Goal: Information Seeking & Learning: Learn about a topic

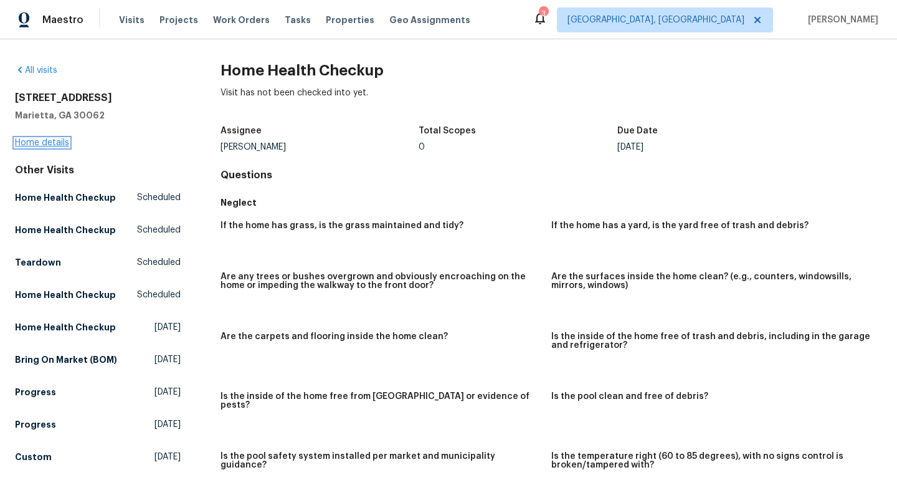
click at [62, 145] on link "Home details" at bounding box center [42, 142] width 54 height 9
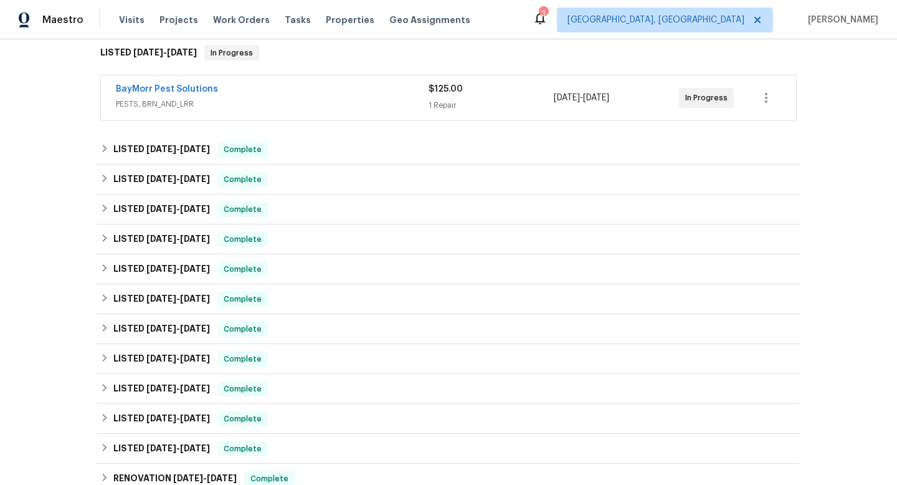
scroll to position [222, 0]
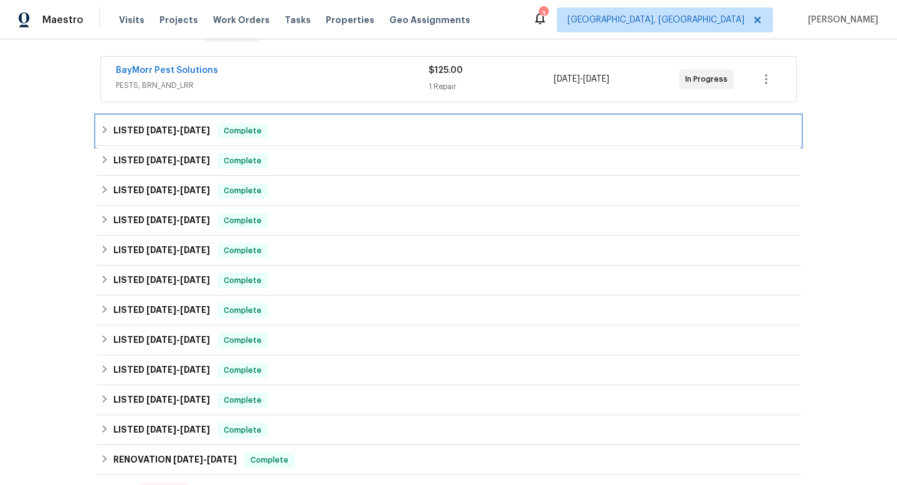
click at [315, 144] on div "LISTED [DATE] - [DATE] Complete" at bounding box center [449, 131] width 704 height 30
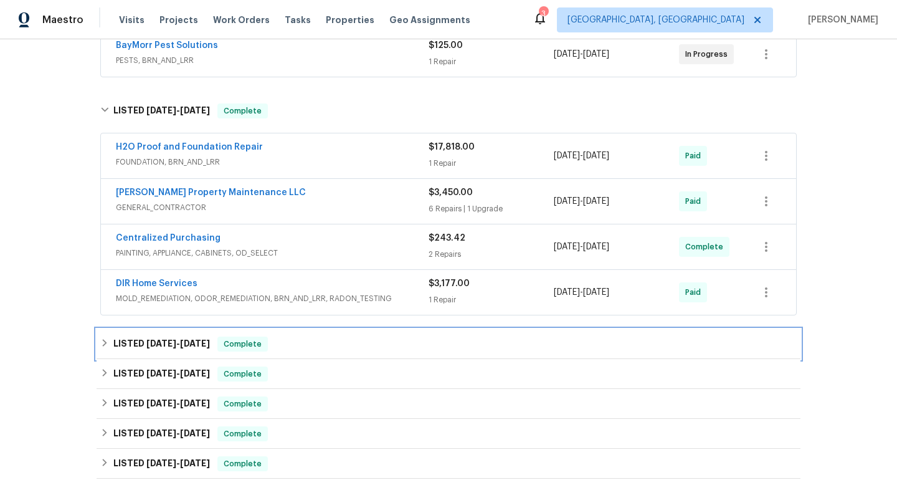
click at [328, 341] on div "LISTED [DATE] - [DATE] Complete" at bounding box center [448, 343] width 696 height 15
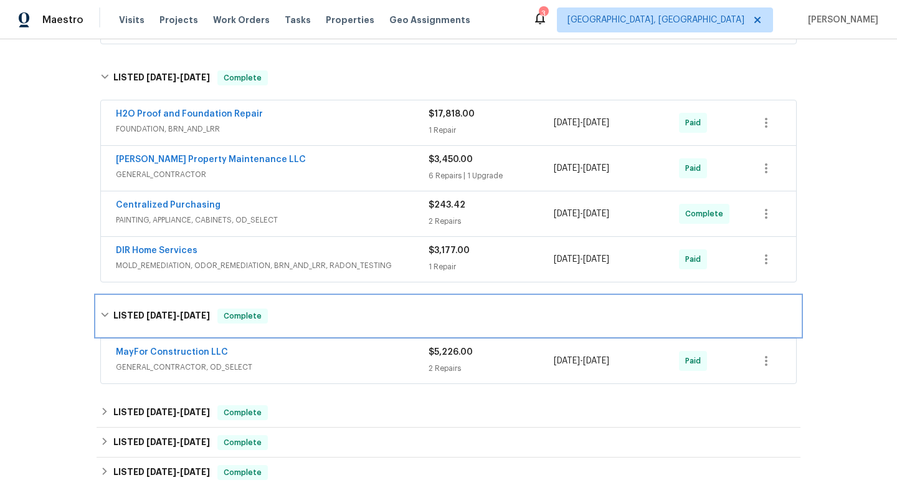
scroll to position [281, 0]
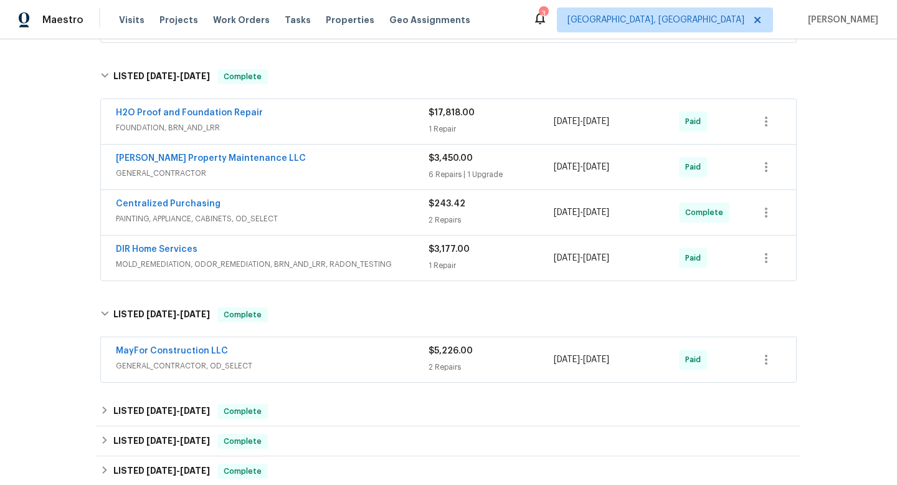
click at [339, 358] on div "MayFor Construction LLC" at bounding box center [272, 351] width 313 height 15
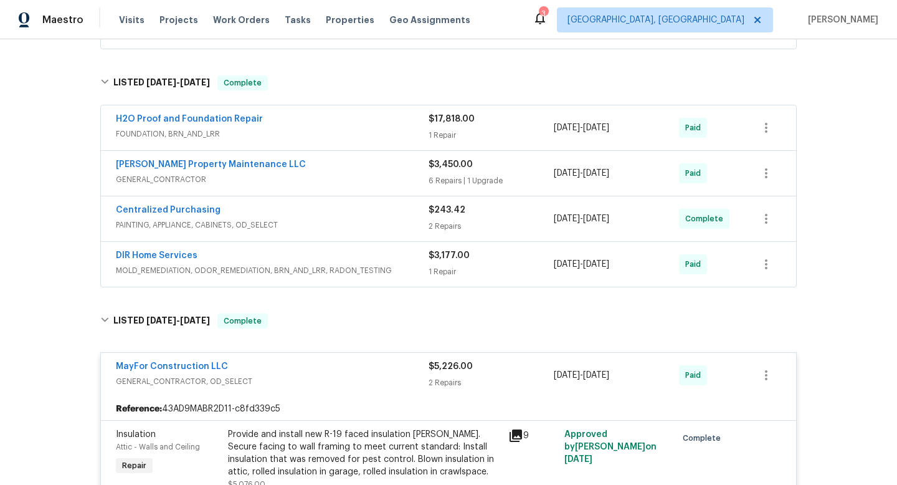
scroll to position [0, 0]
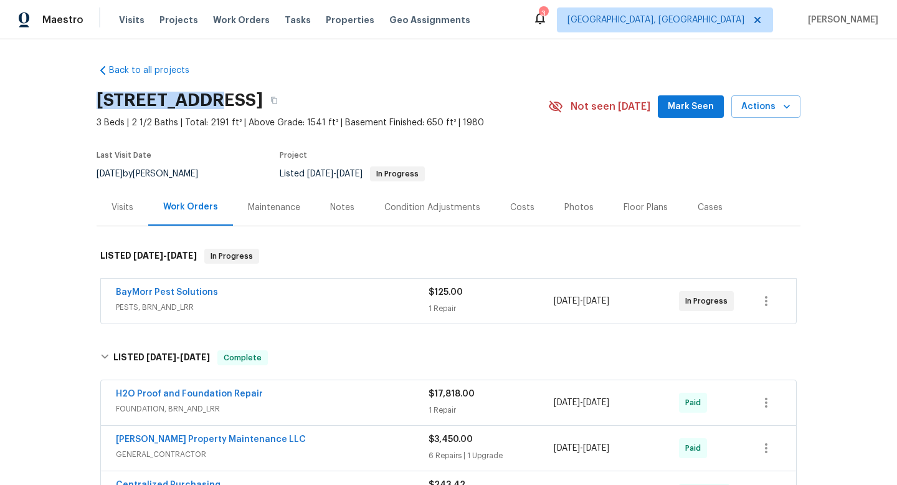
drag, startPoint x: 216, startPoint y: 102, endPoint x: 49, endPoint y: 100, distance: 166.9
click at [49, 100] on div "Back to all projects [STREET_ADDRESS] 3 Beds | 2 1/2 Baths | Total: 2191 ft² | …" at bounding box center [448, 261] width 897 height 445
copy h2 "2864 [GEOGRAPHIC_DATA]"
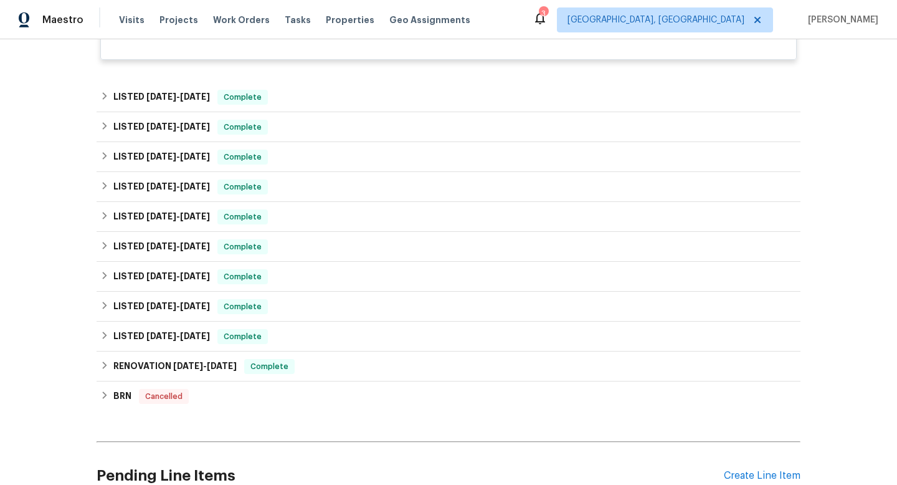
scroll to position [946, 0]
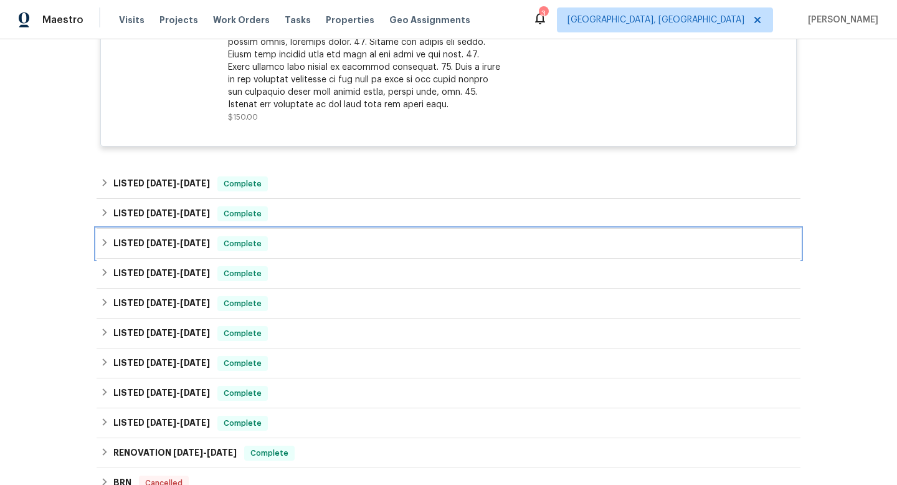
drag, startPoint x: 179, startPoint y: 244, endPoint x: 186, endPoint y: 244, distance: 6.3
click at [179, 244] on span "[DATE] - [DATE]" at bounding box center [178, 243] width 64 height 9
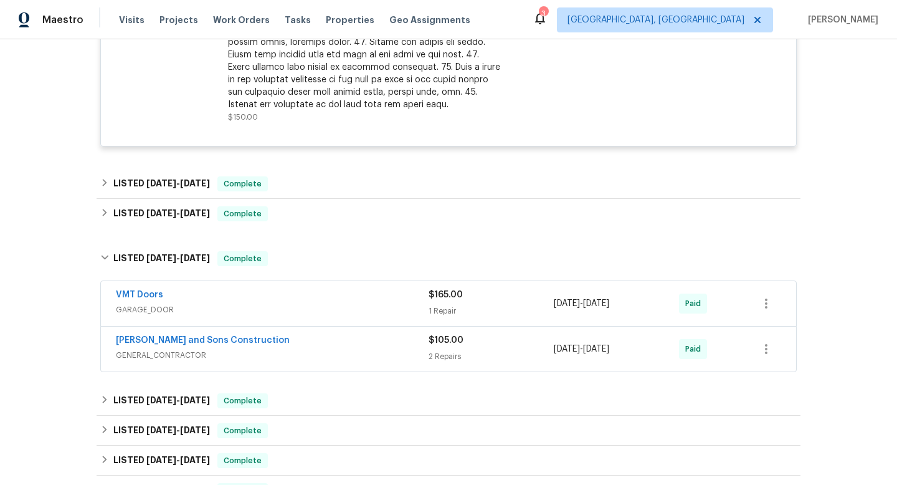
click at [364, 312] on span "GARAGE_DOOR" at bounding box center [272, 309] width 313 height 12
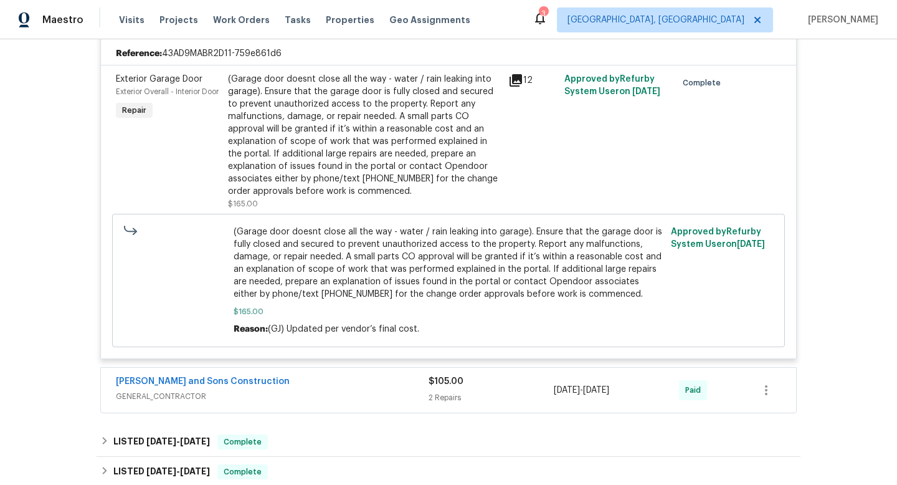
scroll to position [1240, 0]
click at [369, 381] on div "[PERSON_NAME] and Sons Construction" at bounding box center [272, 381] width 313 height 15
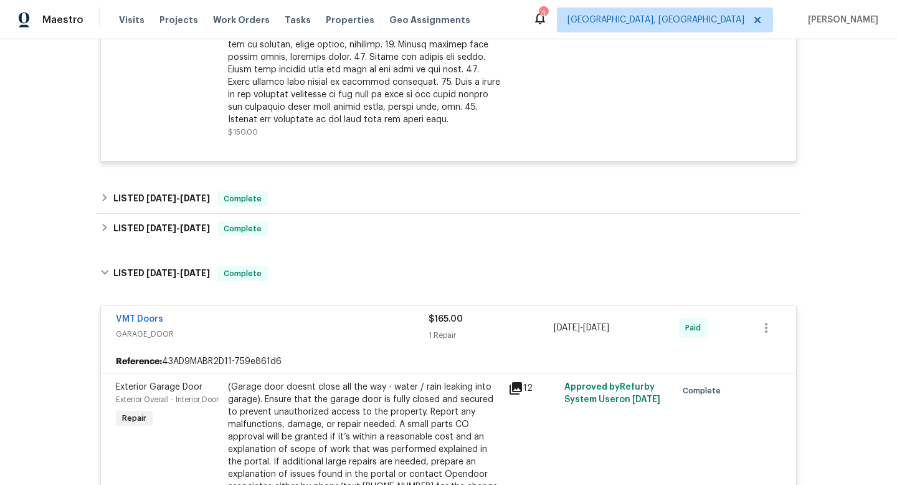
scroll to position [910, 0]
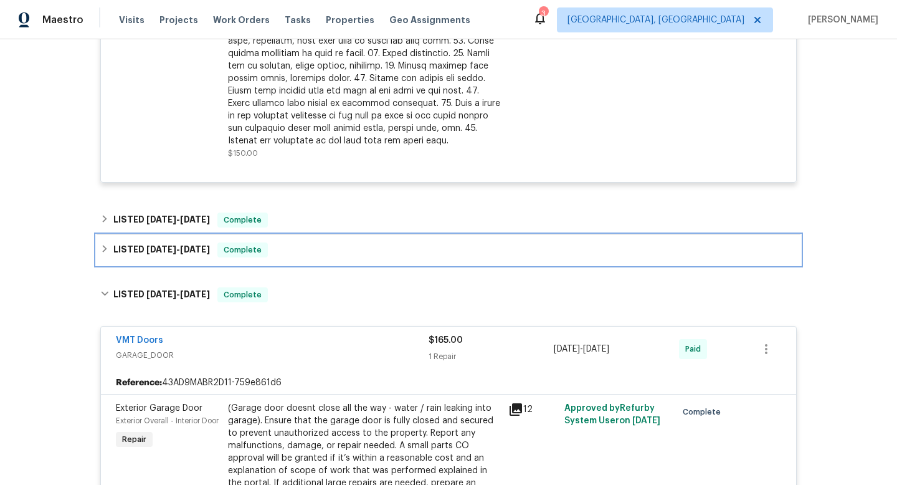
click at [176, 258] on div "LISTED [DATE] - [DATE] Complete" at bounding box center [449, 250] width 704 height 30
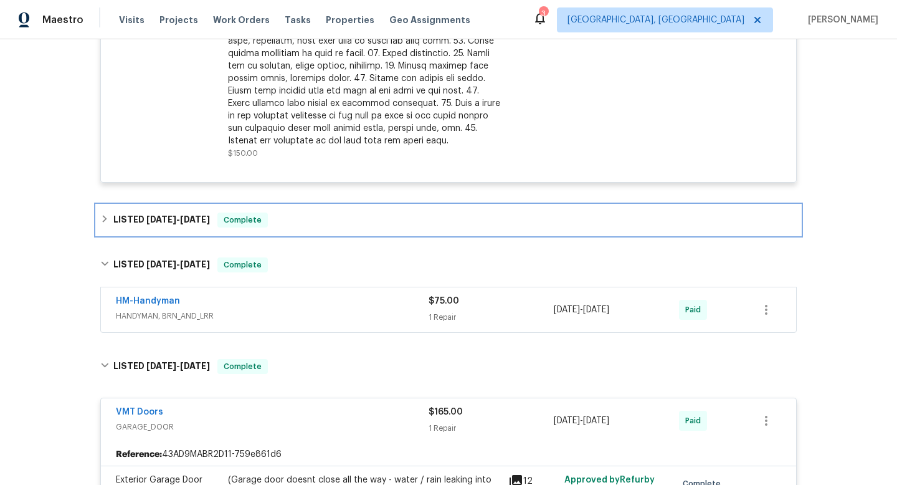
click at [219, 219] on span "Complete" at bounding box center [243, 220] width 48 height 12
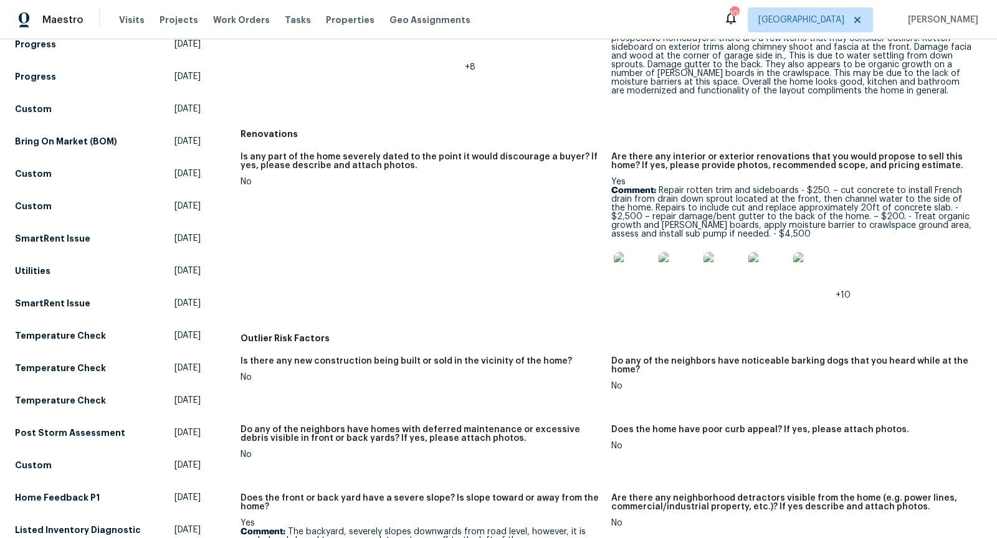
scroll to position [448, 0]
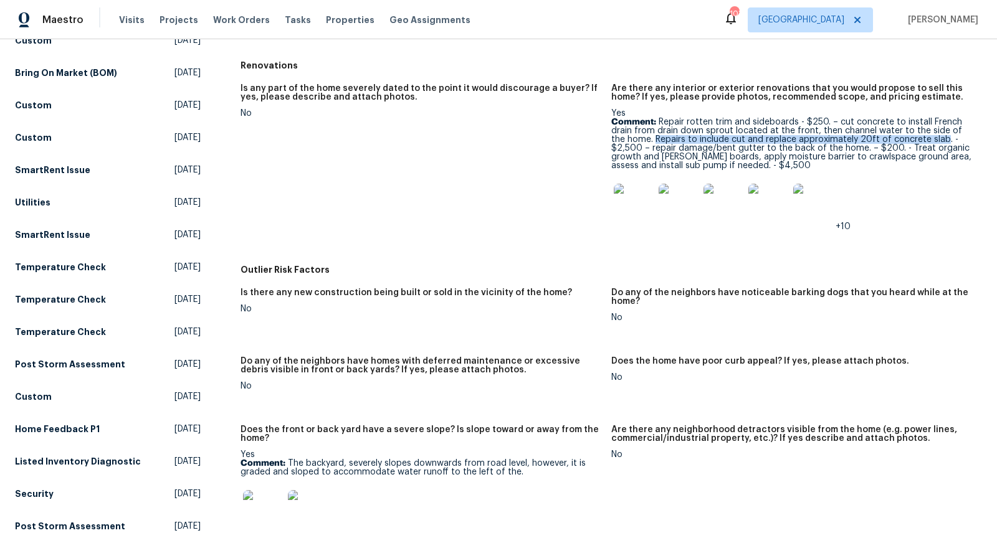
drag, startPoint x: 640, startPoint y: 139, endPoint x: 925, endPoint y: 140, distance: 285.3
click at [925, 140] on p "Comment: Repair rotten trim and sideboards - $250. – cut concrete to install Fr…" at bounding box center [791, 144] width 361 height 52
copy p "Repairs to include cut and replace approximately 20ft of concrete slab"
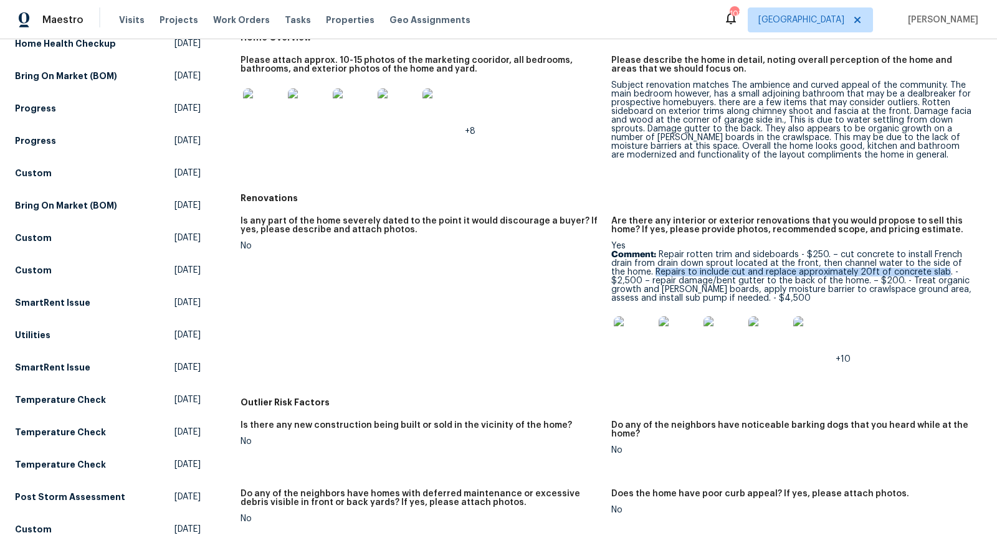
scroll to position [330, 0]
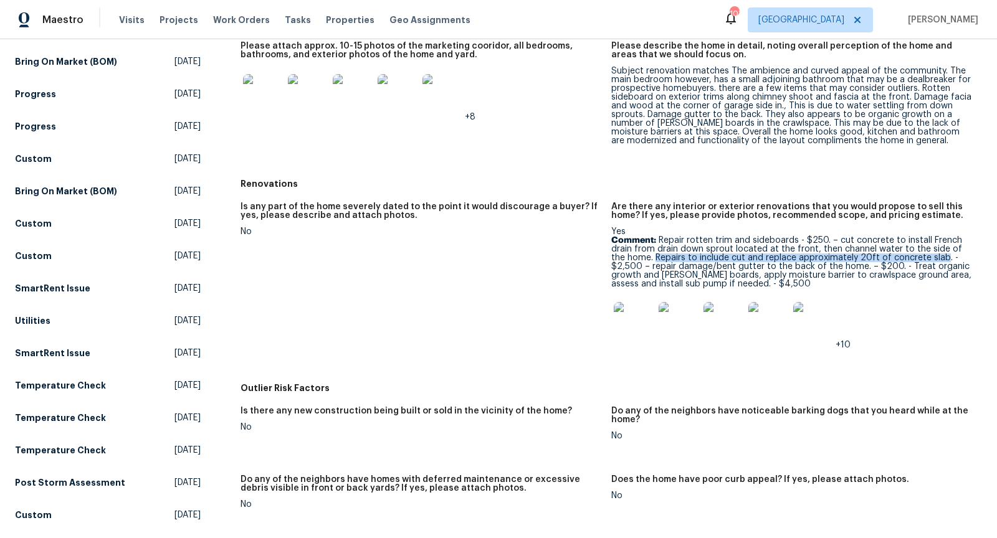
click at [623, 335] on img at bounding box center [634, 322] width 40 height 40
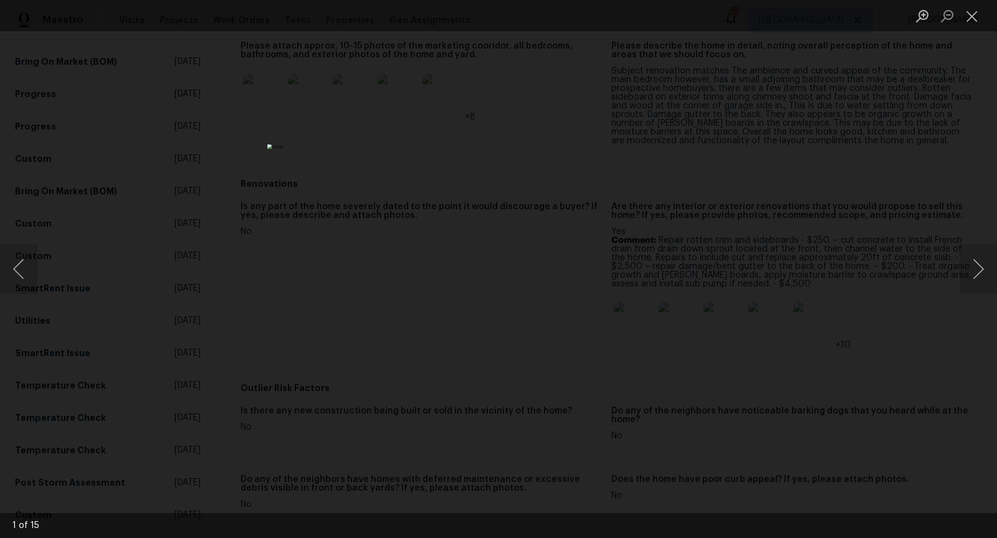
click at [759, 224] on div "Lightbox" at bounding box center [498, 269] width 997 height 538
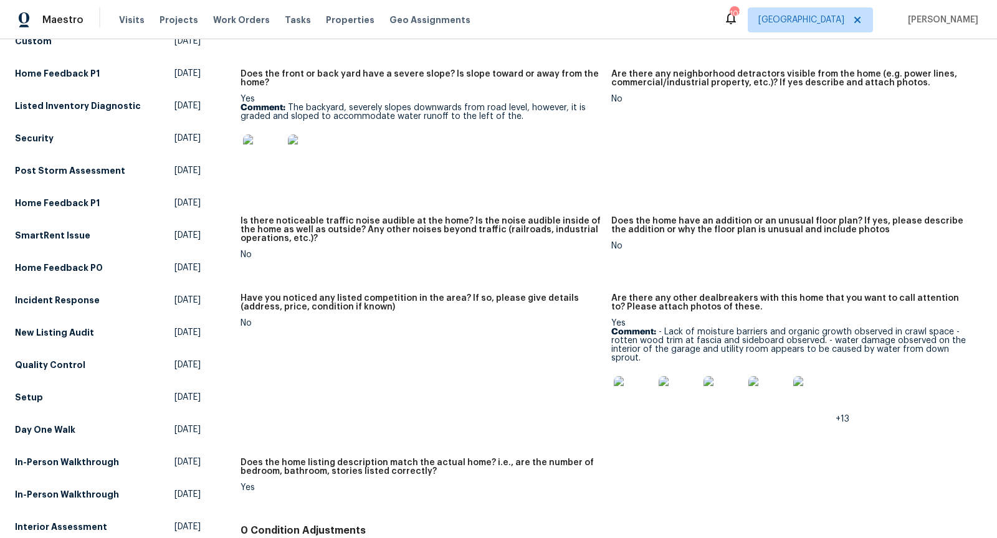
scroll to position [832, 0]
